Goal: Find specific page/section: Find specific page/section

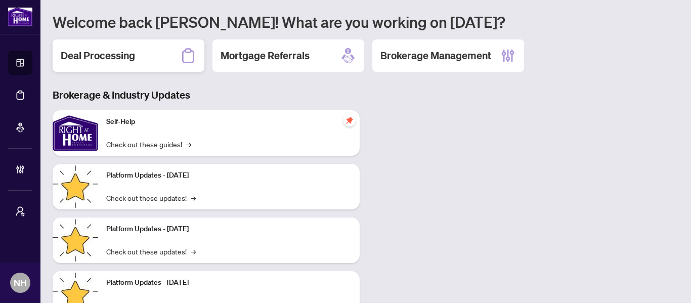
click at [114, 66] on div "Deal Processing" at bounding box center [129, 55] width 152 height 32
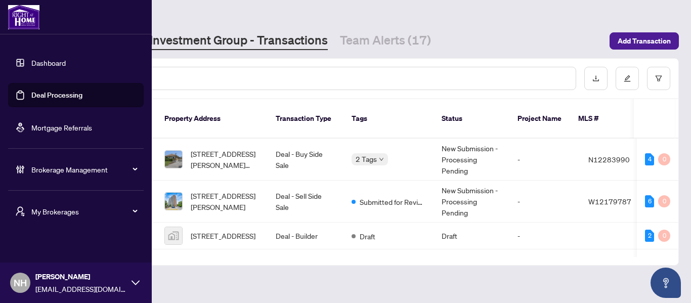
click at [71, 207] on span "My Brokerages" at bounding box center [83, 211] width 105 height 11
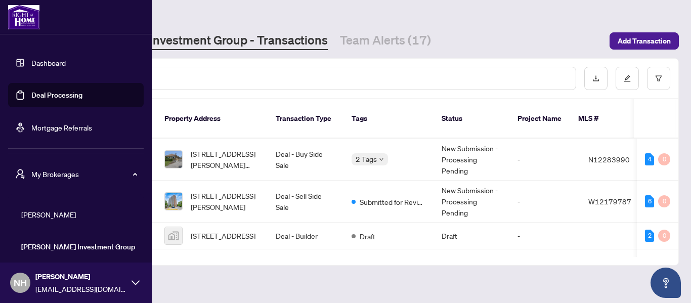
click at [69, 215] on span "RAHR" at bounding box center [78, 214] width 115 height 11
